Goal: Communication & Community: Ask a question

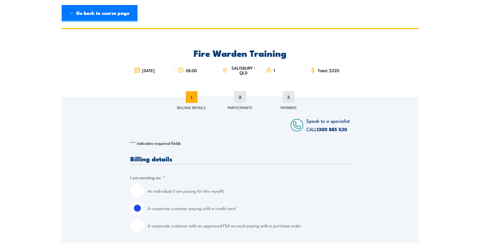
select select "[GEOGRAPHIC_DATA]"
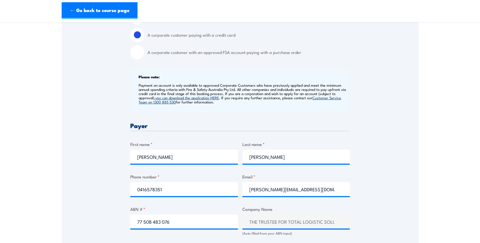
scroll to position [178, 0]
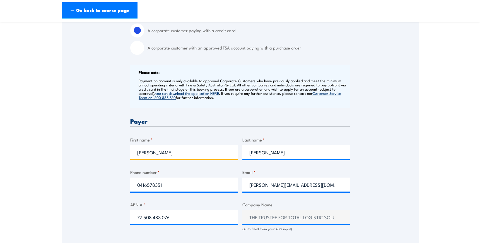
drag, startPoint x: 161, startPoint y: 152, endPoint x: 133, endPoint y: 156, distance: 28.1
click at [133, 156] on input "Kylie" at bounding box center [184, 152] width 108 height 14
click at [123, 155] on div "Speak to a specialist CALL 1300 885 530 CALL 1300 885 530 " * " indicates requi…" at bounding box center [240, 209] width 357 height 580
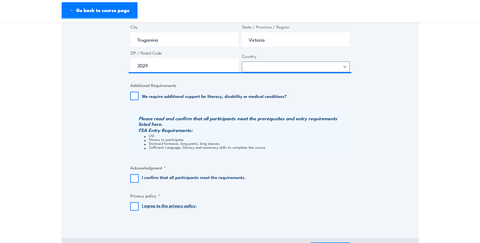
scroll to position [457, 0]
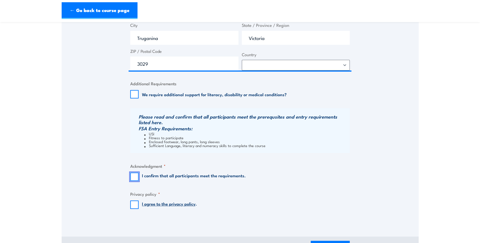
click at [136, 175] on input "I confirm that all participants meet the requirements." at bounding box center [134, 176] width 8 height 8
checkbox input "true"
click at [136, 204] on input "I agree to the privacy policy ." at bounding box center [134, 204] width 8 height 8
checkbox input "true"
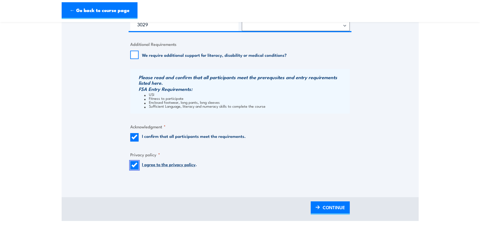
scroll to position [507, 0]
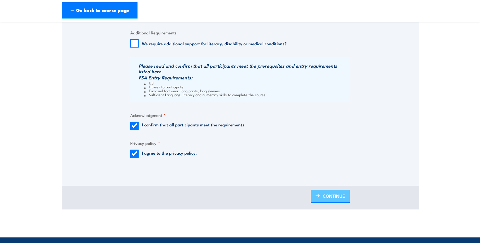
click at [321, 194] on link "CONTINUE" at bounding box center [330, 196] width 39 height 13
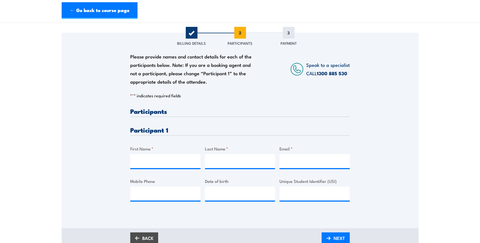
scroll to position [76, 0]
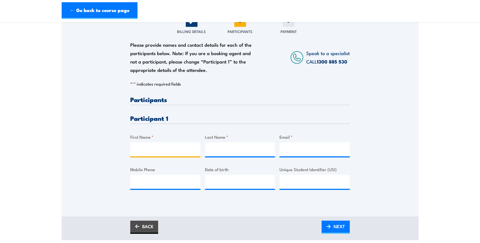
click at [154, 151] on input "First Name *" at bounding box center [165, 149] width 70 height 14
type input "Patrick"
drag, startPoint x: 221, startPoint y: 148, endPoint x: 226, endPoint y: 146, distance: 5.9
click at [226, 146] on input "Mapi" at bounding box center [240, 149] width 70 height 14
type input "Mapu"
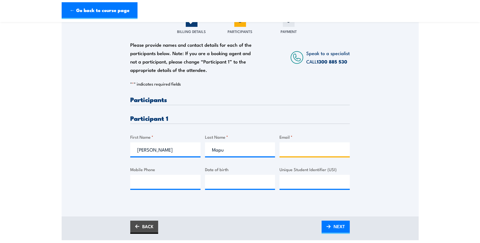
click at [308, 150] on input "Email *" at bounding box center [315, 149] width 70 height 14
paste input "patrickmapu@gmail.com"
type input "patrickmapu@gmail.com"
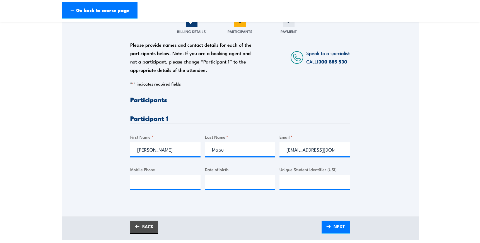
click at [284, 159] on div "Please provide names and contact details for each of the participants below. No…" at bounding box center [240, 147] width 220 height 102
click at [157, 182] on input "Mobile Phone" at bounding box center [165, 181] width 70 height 14
paste input "0499 520 684"
type input "0499 520 684"
click at [248, 181] on input "__/__/____" at bounding box center [240, 181] width 70 height 14
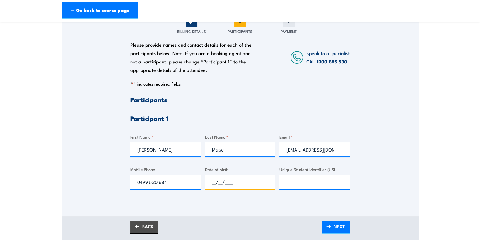
drag, startPoint x: 212, startPoint y: 183, endPoint x: 235, endPoint y: 183, distance: 22.9
click at [235, 183] on input "__/__/____" at bounding box center [240, 181] width 70 height 14
paste input "14/01/1991"
type input "14/01/1991"
click at [302, 183] on input "Unique Student Identifier (USI)" at bounding box center [315, 181] width 70 height 14
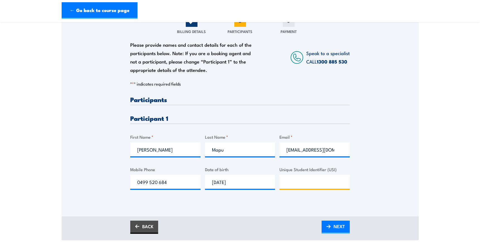
paste input "TK26GNPYST"
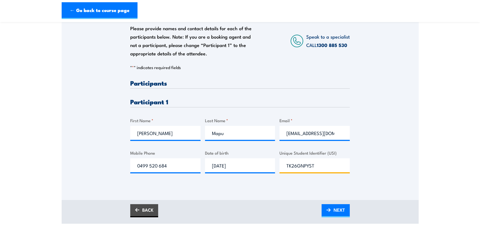
scroll to position [101, 0]
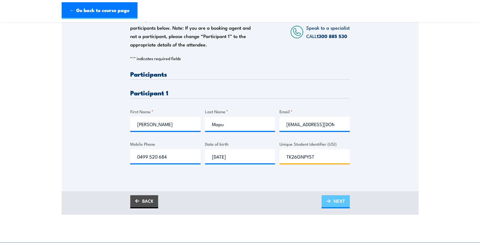
type input "TK26GNPYST"
click at [330, 201] on img at bounding box center [329, 201] width 4 height 4
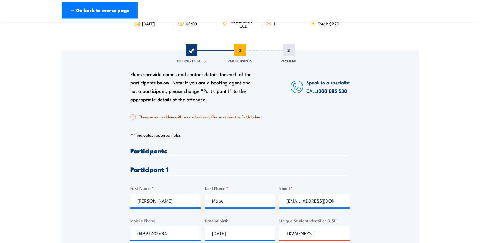
scroll to position [76, 0]
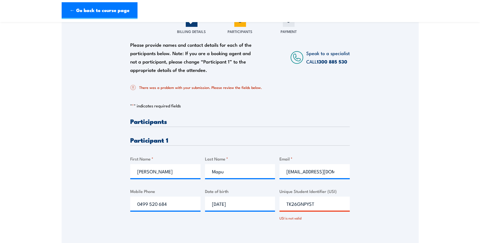
click at [287, 205] on input "TK26GNPYST" at bounding box center [315, 203] width 70 height 14
type input "TK26GNPYST"
click at [257, 224] on div "Please provide names and contact details for each of the participants below. No…" at bounding box center [240, 174] width 220 height 112
click at [330, 218] on div "USI is not valid" at bounding box center [315, 216] width 70 height 8
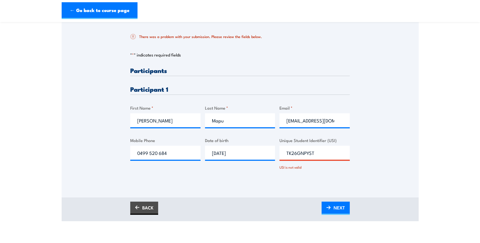
scroll to position [152, 0]
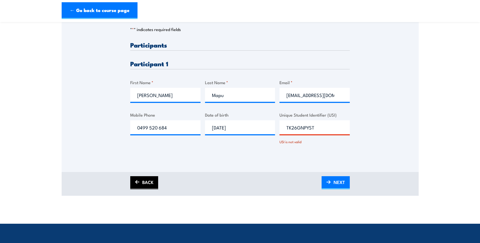
click at [151, 186] on link "BACK" at bounding box center [144, 182] width 28 height 13
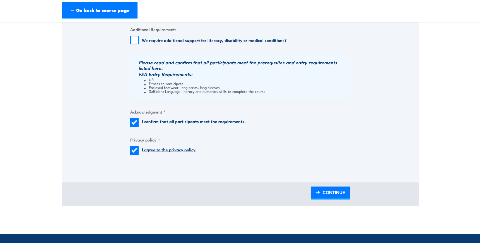
scroll to position [533, 0]
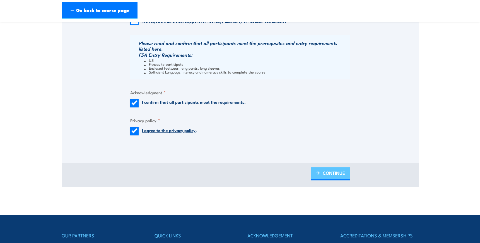
click at [324, 173] on span "CONTINUE" at bounding box center [334, 172] width 22 height 15
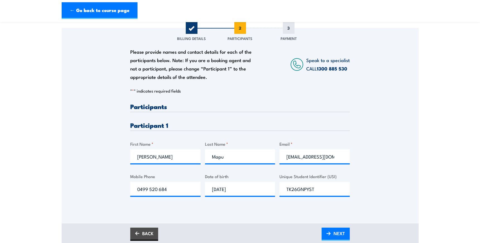
scroll to position [76, 0]
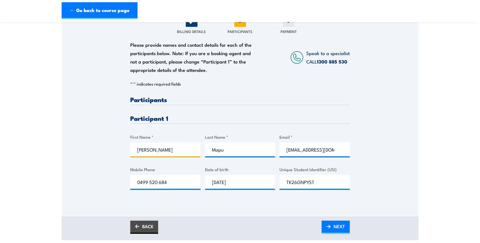
drag, startPoint x: 167, startPoint y: 153, endPoint x: 128, endPoint y: 155, distance: 39.4
click at [128, 155] on div "Please provide names and contact details for each of the participants below. No…" at bounding box center [240, 110] width 357 height 179
click at [159, 148] on input "Patrick" at bounding box center [165, 149] width 70 height 14
paste input "Eladonnia"
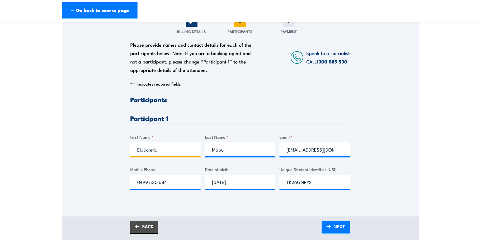
type input "Eladonnia"
click at [215, 152] on input "Mapu" at bounding box center [240, 149] width 70 height 14
paste input "Sau"
type input "Sau"
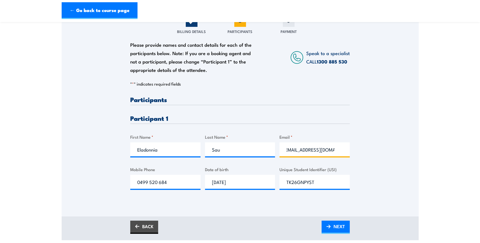
drag, startPoint x: 287, startPoint y: 150, endPoint x: 355, endPoint y: 148, distance: 68.4
click at [355, 148] on div "Please provide names and contact details for each of the participants below. No…" at bounding box center [240, 110] width 357 height 179
paste input "eladonnia.sa"
type input "eladonnia.sau@gmail.com"
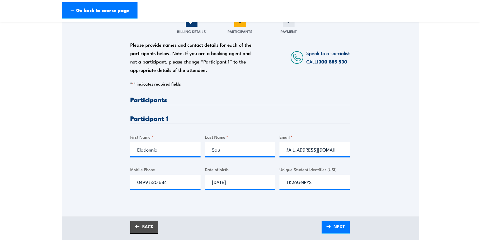
scroll to position [0, 0]
drag, startPoint x: 174, startPoint y: 184, endPoint x: 117, endPoint y: 185, distance: 56.4
click at [117, 185] on div "Please provide names and contact details for each of the participants below. No…" at bounding box center [240, 110] width 357 height 179
paste input "66 699 110"
type input "0466 699 110"
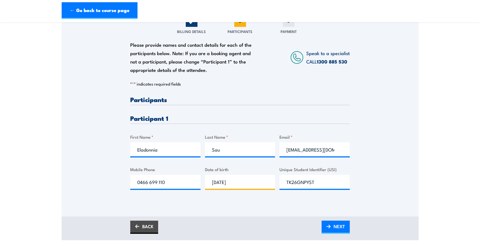
paste input "23/12/2004"
type input "23/12/2004"
click at [292, 183] on input "TK26GNPYST" at bounding box center [315, 181] width 70 height 14
paste input "ZH7L8ZS44N"
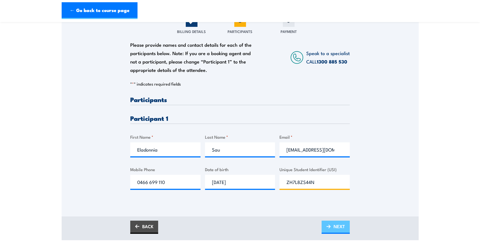
type input "ZH7L8ZS44N"
click at [334, 224] on span "NEXT" at bounding box center [339, 226] width 11 height 15
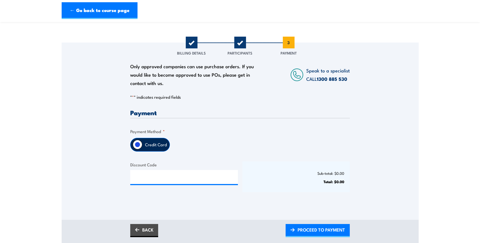
scroll to position [25, 0]
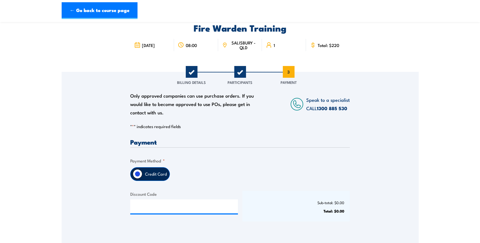
click at [239, 75] on span "2" at bounding box center [240, 72] width 12 height 12
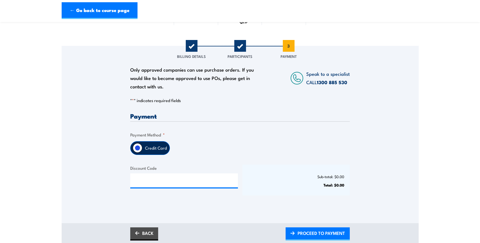
scroll to position [76, 0]
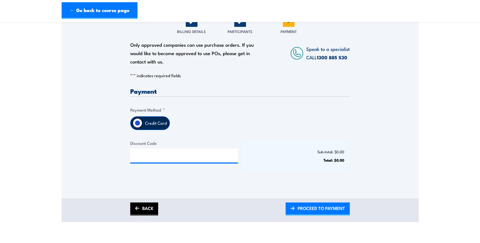
click at [147, 208] on link "BACK" at bounding box center [144, 208] width 28 height 13
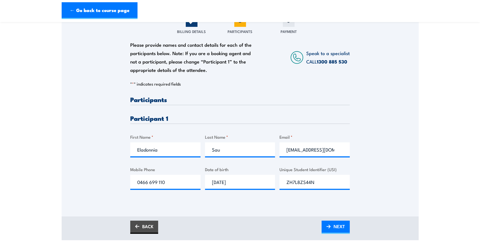
scroll to position [101, 0]
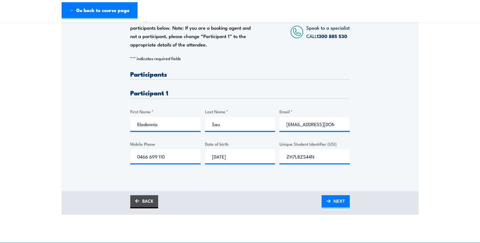
click at [162, 73] on h3 "Participants" at bounding box center [240, 74] width 220 height 6
click at [163, 94] on h3 "Participant 1" at bounding box center [240, 92] width 220 height 6
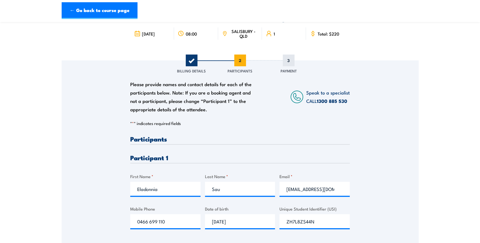
scroll to position [25, 0]
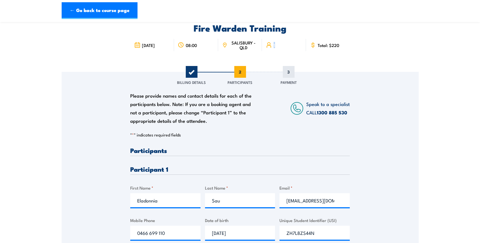
click at [275, 43] on div "1" at bounding box center [284, 45] width 44 height 12
click at [270, 45] on icon at bounding box center [269, 45] width 6 height 6
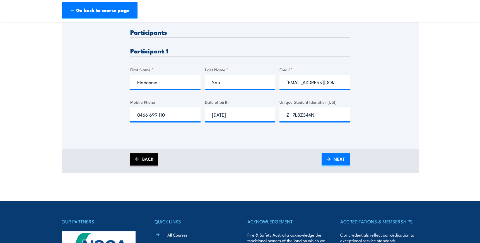
scroll to position [152, 0]
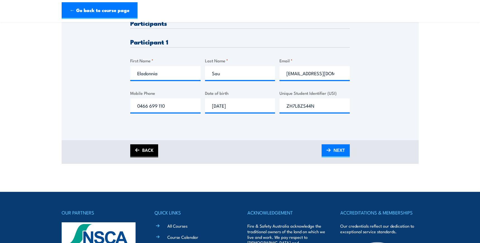
click at [148, 154] on link "BACK" at bounding box center [144, 150] width 28 height 13
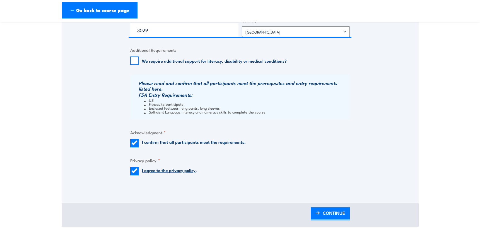
scroll to position [507, 0]
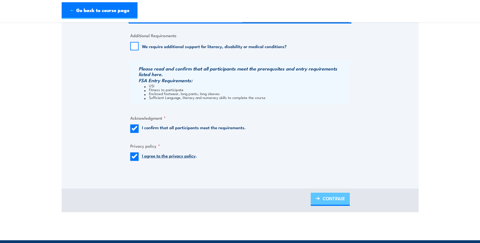
click at [328, 201] on span "CONTINUE" at bounding box center [334, 198] width 22 height 15
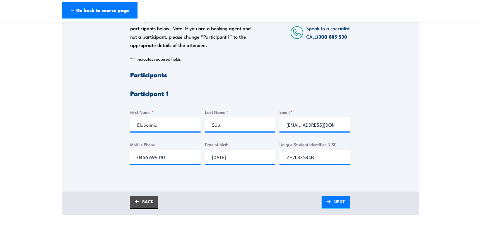
scroll to position [101, 0]
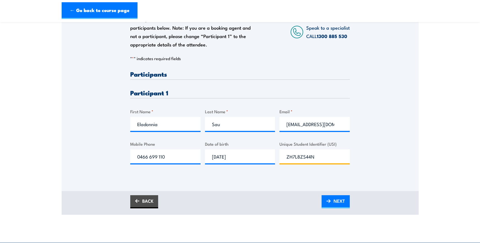
click at [329, 157] on input "ZH7L8ZS44N" at bounding box center [315, 156] width 70 height 14
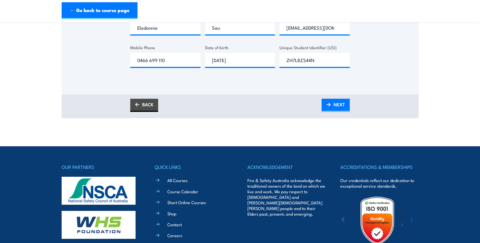
scroll to position [190, 0]
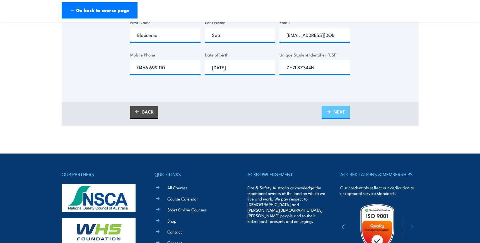
click at [337, 114] on span "NEXT" at bounding box center [339, 111] width 11 height 15
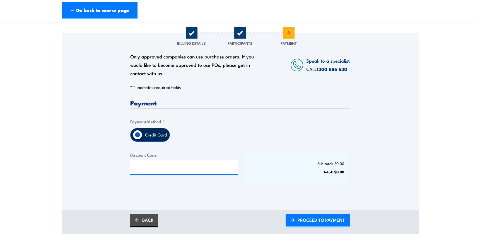
scroll to position [76, 0]
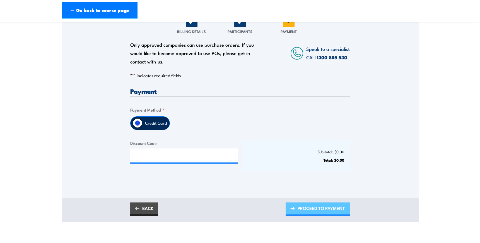
click at [302, 209] on span "PROCEED TO PAYMENT" at bounding box center [321, 207] width 47 height 15
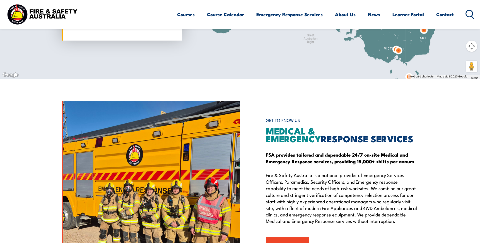
scroll to position [583, 0]
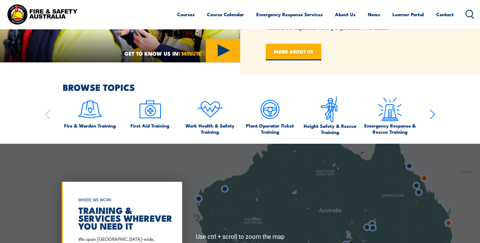
scroll to position [304, 0]
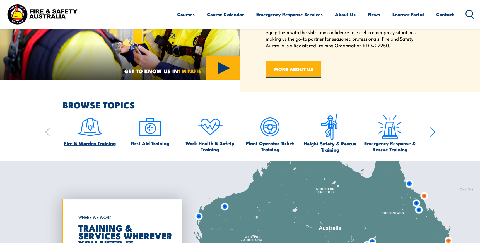
click at [87, 132] on img at bounding box center [90, 127] width 26 height 26
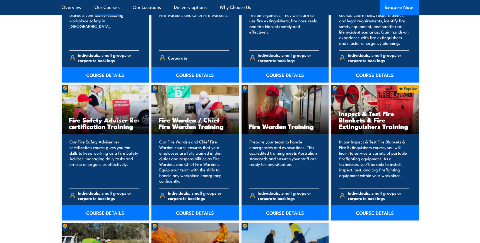
scroll to position [710, 0]
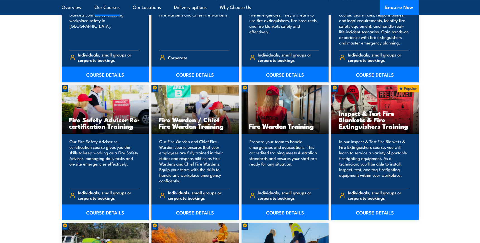
click at [289, 212] on link "COURSE DETAILS" at bounding box center [285, 212] width 87 height 16
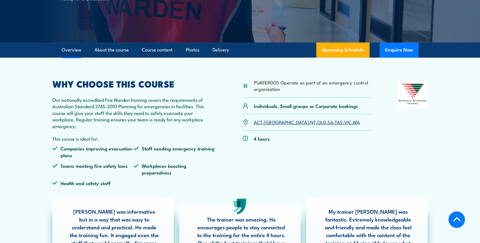
scroll to position [152, 0]
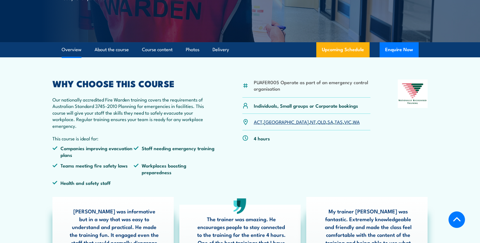
click at [318, 120] on link "QLD" at bounding box center [322, 121] width 9 height 7
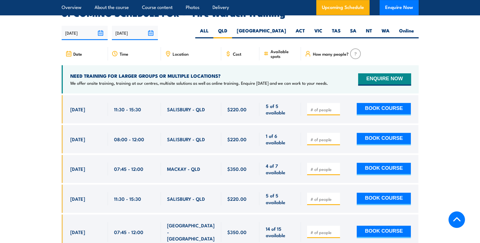
scroll to position [1038, 0]
click at [322, 132] on div at bounding box center [323, 138] width 33 height 12
click at [337, 136] on input "1" at bounding box center [324, 139] width 28 height 6
click at [336, 136] on input "1" at bounding box center [324, 139] width 28 height 6
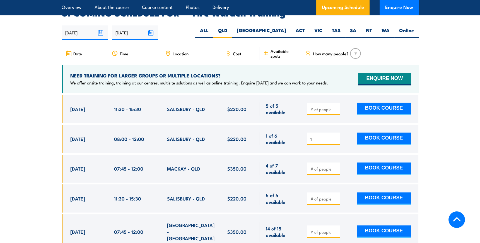
click at [336, 136] on input "1" at bounding box center [324, 139] width 28 height 6
click at [337, 136] on input "1" at bounding box center [324, 139] width 28 height 6
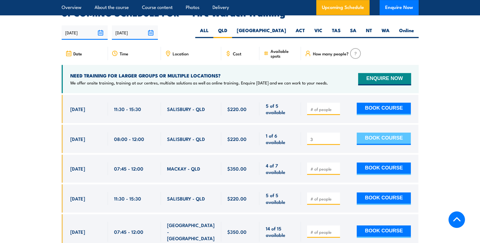
click at [374, 132] on button "BOOK COURSE" at bounding box center [384, 138] width 54 height 12
click at [332, 142] on div "3 BOOK COURSE" at bounding box center [360, 138] width 118 height 28
click at [360, 132] on button "BOOK COURSE" at bounding box center [384, 138] width 54 height 12
click at [312, 140] on div "3 BOOK COURSE" at bounding box center [360, 138] width 118 height 28
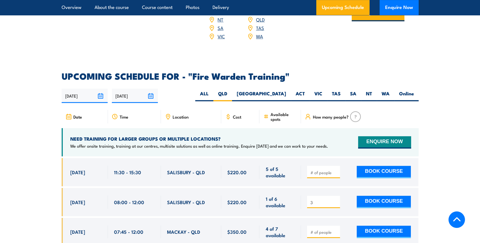
scroll to position [987, 0]
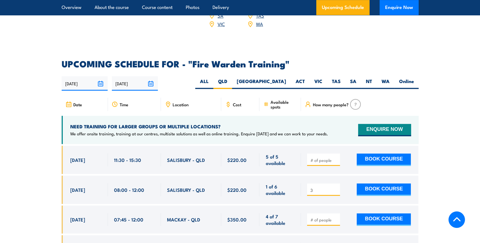
drag, startPoint x: 328, startPoint y: 176, endPoint x: 307, endPoint y: 184, distance: 22.1
click at [307, 184] on div "3" at bounding box center [323, 189] width 33 height 12
type input "1"
click at [336, 187] on input "1" at bounding box center [324, 190] width 28 height 6
click at [368, 183] on button "BOOK COURSE" at bounding box center [384, 189] width 54 height 12
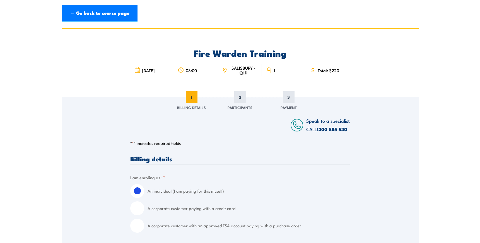
click at [207, 209] on label "A corporate customer paying with a credit card" at bounding box center [249, 208] width 202 height 14
click at [144, 209] on input "A corporate customer paying with a credit card" at bounding box center [137, 208] width 14 height 14
radio input "true"
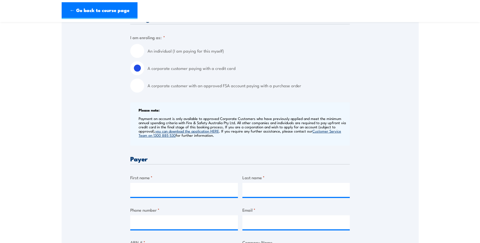
scroll to position [152, 0]
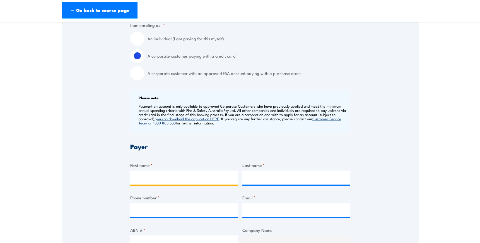
click at [180, 180] on input "First name *" at bounding box center [184, 177] width 108 height 14
type input "Kylie"
type input "Hart"
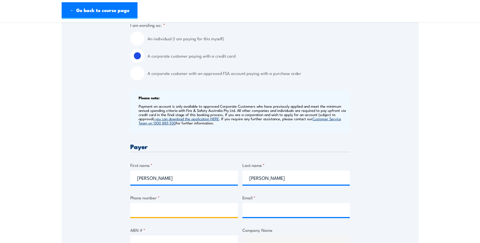
type input "0416578351"
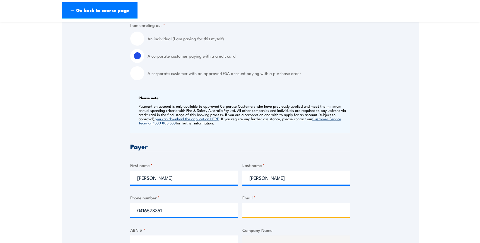
type input "kylie@tls.net.au"
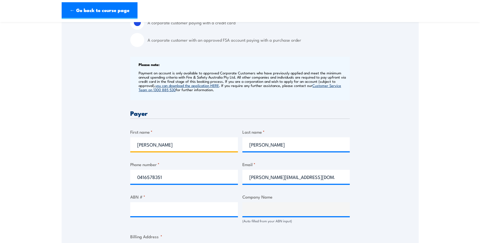
scroll to position [203, 0]
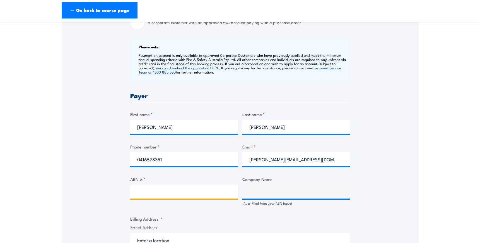
click at [159, 193] on input "ABN # *" at bounding box center [184, 191] width 108 height 14
type input "77"
drag, startPoint x: 159, startPoint y: 193, endPoint x: 123, endPoint y: 202, distance: 37.2
click at [123, 202] on div "Speak to a specialist CALL 1300 885 530 CALL 1300 885 530 " * " indicates requi…" at bounding box center [240, 184] width 357 height 580
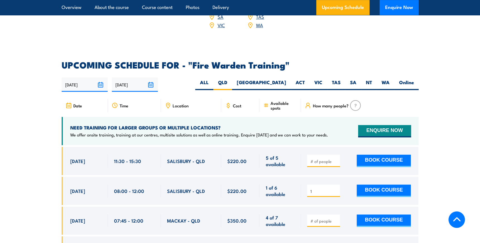
scroll to position [987, 0]
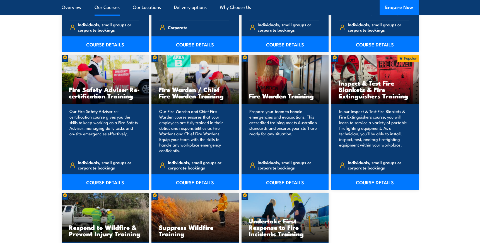
scroll to position [710, 0]
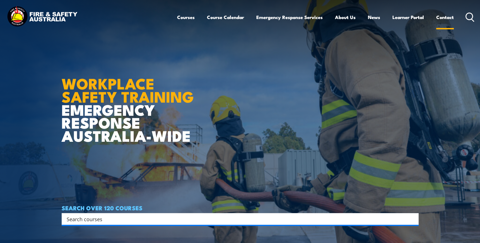
click at [444, 17] on link "Contact" at bounding box center [446, 17] width 18 height 15
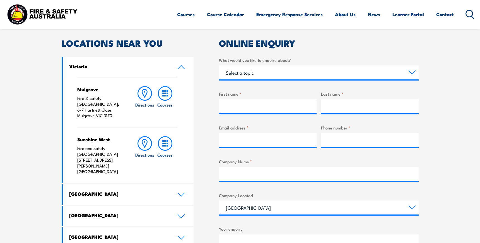
scroll to position [178, 0]
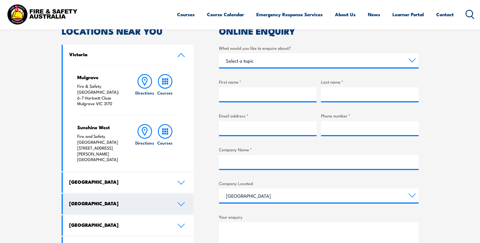
click at [114, 200] on h4 "[GEOGRAPHIC_DATA]" at bounding box center [119, 203] width 100 height 6
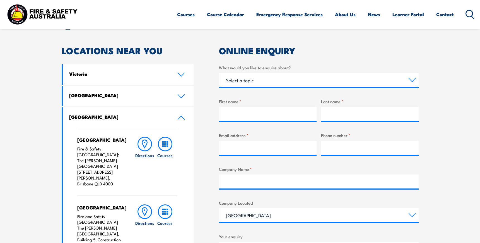
scroll to position [152, 0]
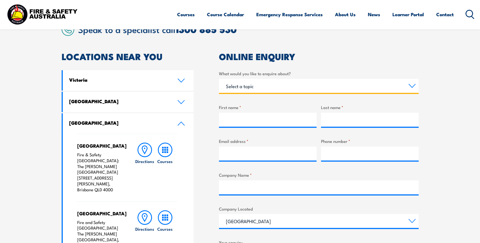
click at [244, 87] on select "Select a topic Training Emergency Response Services General Enquiry" at bounding box center [319, 86] width 200 height 14
select select "Training"
click at [219, 79] on select "Select a topic Training Emergency Response Services General Enquiry" at bounding box center [319, 86] width 200 height 14
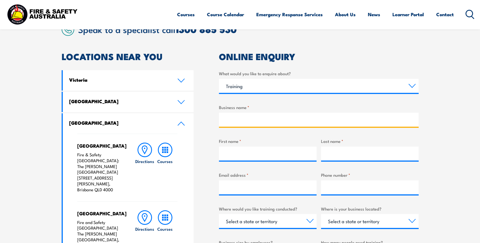
click at [246, 120] on input "Business name *" at bounding box center [319, 119] width 200 height 14
type input "Total Logistic Solutions"
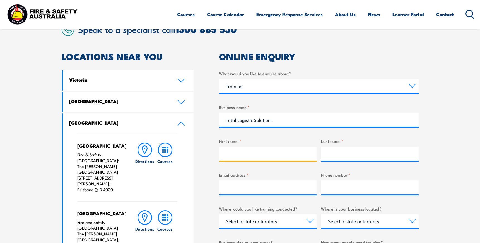
type input "Kylie"
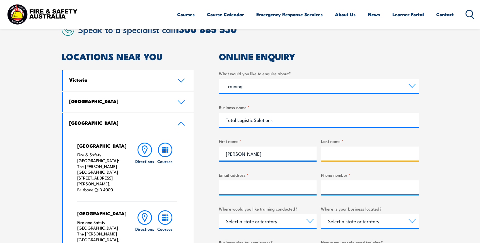
type input "Hart"
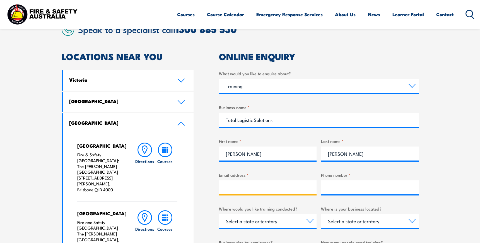
type input "kylie@tls.net.au"
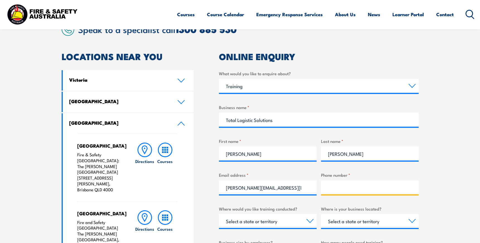
type input "0416578351"
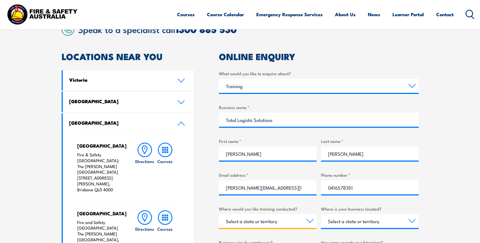
select select "QLD"
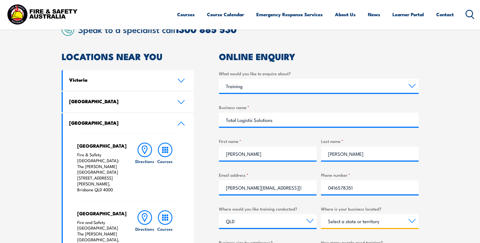
select select "QLD"
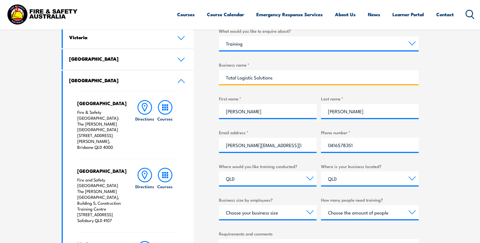
scroll to position [203, 0]
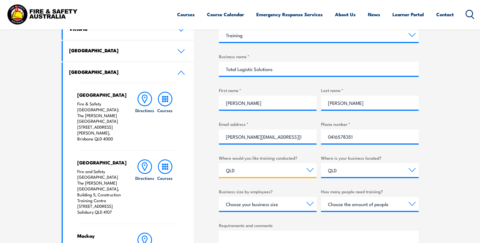
drag, startPoint x: 248, startPoint y: 171, endPoint x: 223, endPoint y: 176, distance: 25.9
click at [216, 178] on div "LOCATIONS NEAR YOU Victoria Mulgrave Fire & Safety Australia: 6-7 Hartnett Clos…" at bounding box center [240, 220] width 357 height 439
click at [349, 189] on label "How many people need training?" at bounding box center [370, 191] width 98 height 6
click at [349, 197] on select "Choose the amount of people 1 to 4 5 to 19 20+" at bounding box center [370, 204] width 98 height 14
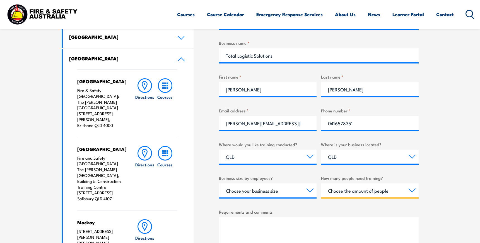
scroll to position [228, 0]
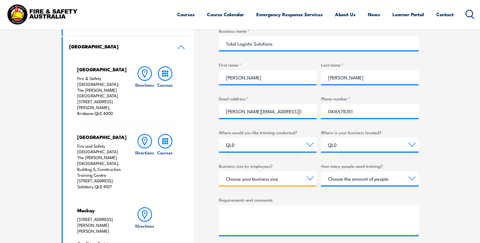
click at [286, 177] on select "Choose your business size 1 to 19 20 to 199 200+" at bounding box center [268, 178] width 98 height 14
click at [219, 171] on select "Choose your business size 1 to 19 20 to 199 200+" at bounding box center [268, 178] width 98 height 14
click at [308, 176] on select "Choose your business size 1 to 19 20 to 199 200+" at bounding box center [268, 178] width 98 height 14
select select "20 to 199"
click at [219, 171] on select "Choose your business size 1 to 19 20 to 199 200+" at bounding box center [268, 178] width 98 height 14
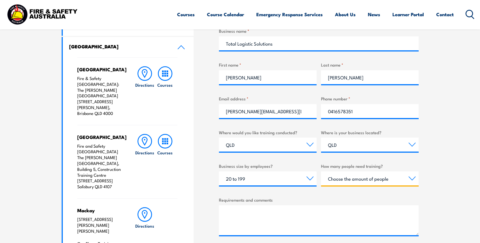
click at [342, 183] on select "Choose the amount of people 1 to 4 5 to 19 20+" at bounding box center [370, 178] width 98 height 14
select select "5 to 19"
click at [321, 171] on select "Choose the amount of people 1 to 4 5 to 19 20+" at bounding box center [370, 178] width 98 height 14
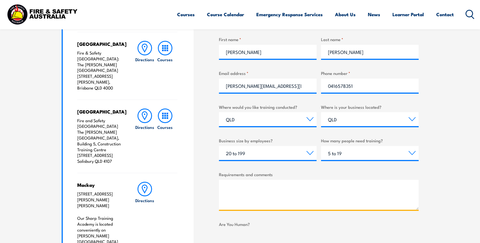
click at [289, 190] on textarea "Requirements and comments" at bounding box center [319, 194] width 200 height 30
type textarea "I need Fire Warden Training"
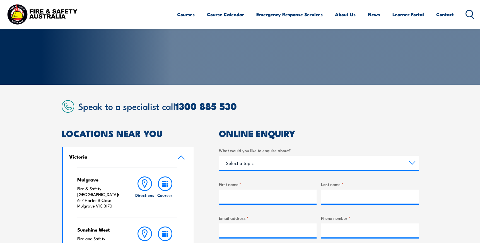
scroll to position [76, 0]
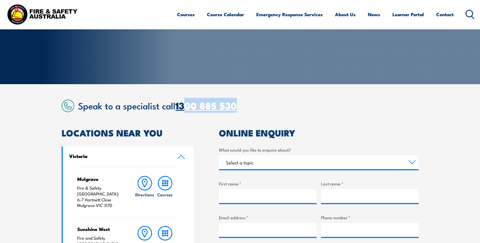
drag, startPoint x: 245, startPoint y: 106, endPoint x: 187, endPoint y: 105, distance: 57.8
click at [187, 105] on h2 "Speak to a specialist call [PHONE_NUMBER]" at bounding box center [248, 105] width 341 height 10
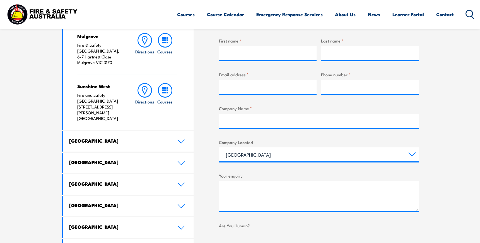
scroll to position [228, 0]
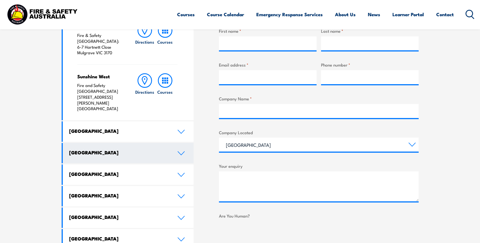
click at [131, 143] on link "[GEOGRAPHIC_DATA]" at bounding box center [128, 153] width 131 height 20
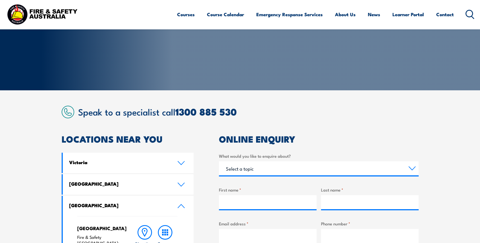
scroll to position [51, 0]
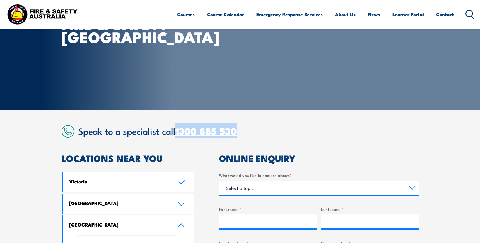
drag, startPoint x: 241, startPoint y: 133, endPoint x: 178, endPoint y: 136, distance: 62.9
click at [178, 136] on h2 "Speak to a specialist call [PHONE_NUMBER]" at bounding box center [248, 131] width 341 height 10
click at [265, 125] on div "Speak to a specialist call [PHONE_NUMBER]" at bounding box center [240, 131] width 357 height 13
